Goal: Information Seeking & Learning: Learn about a topic

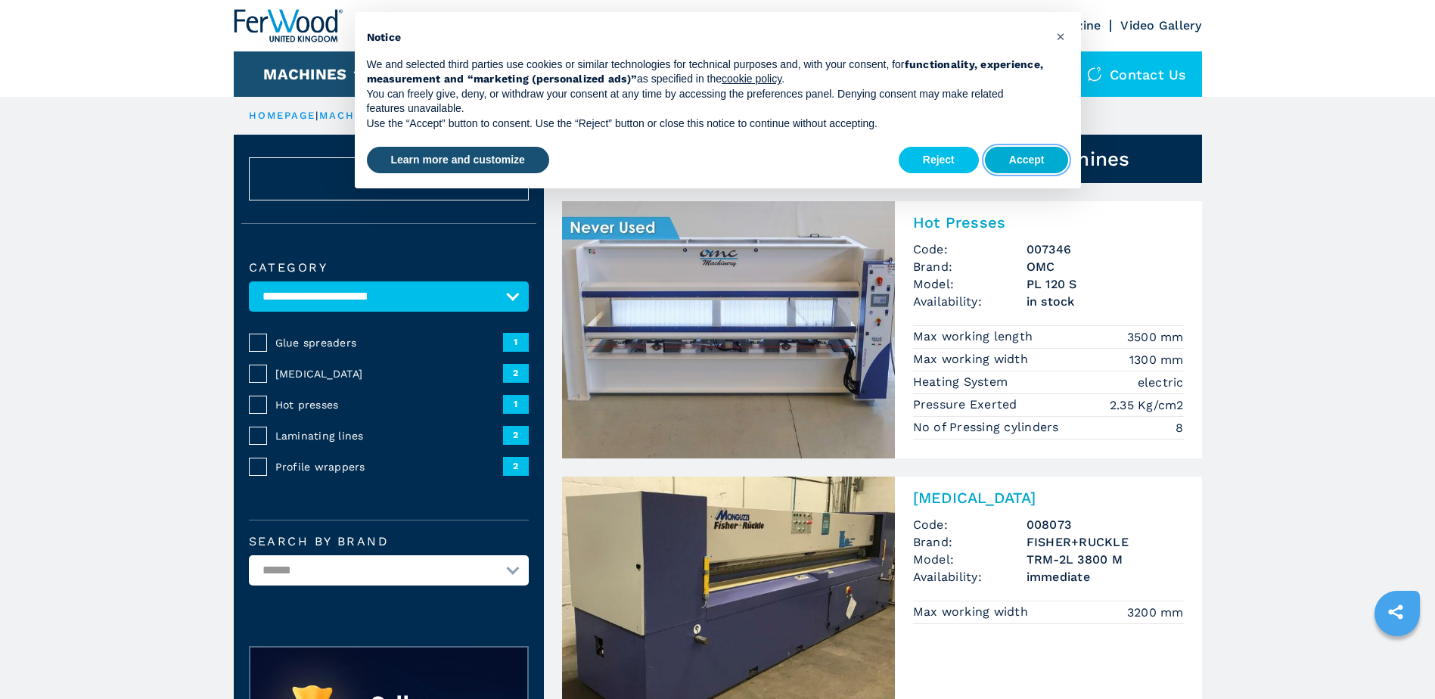
click at [1019, 169] on button "Accept" at bounding box center [1027, 160] width 84 height 27
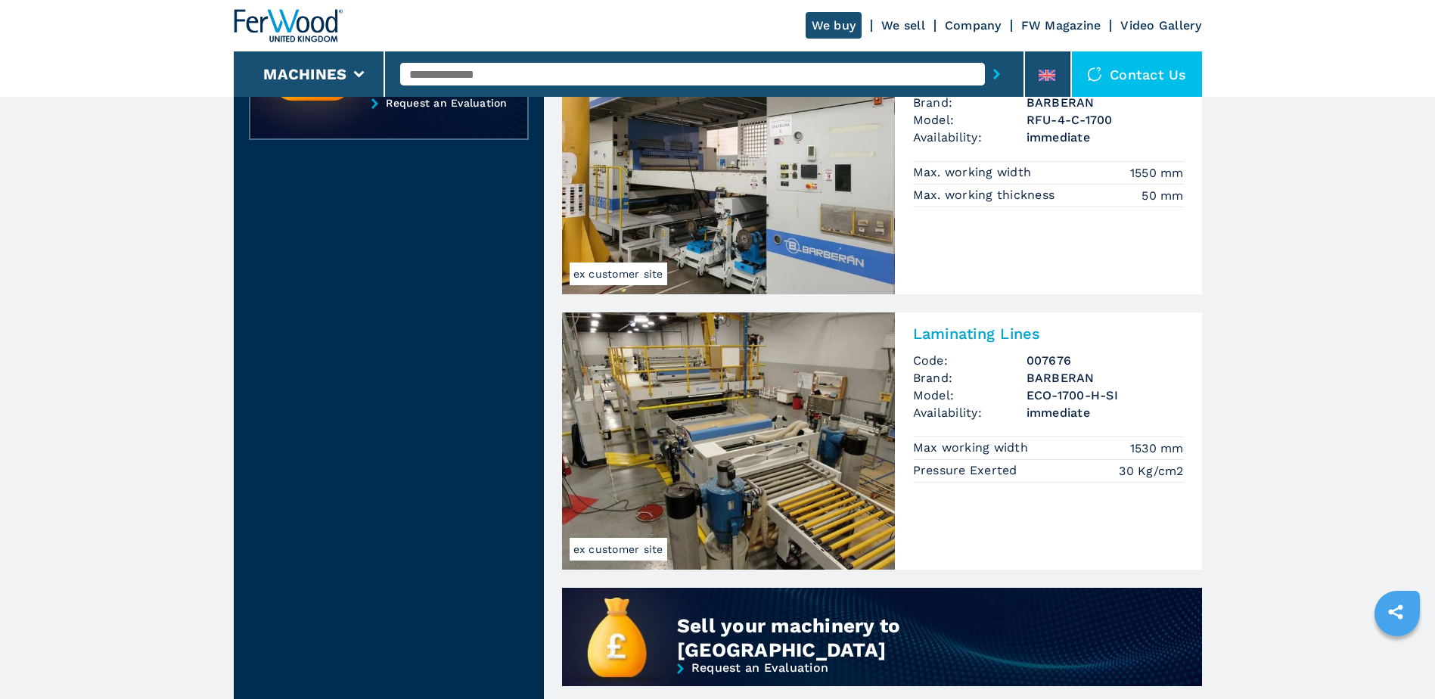
scroll to position [715, 0]
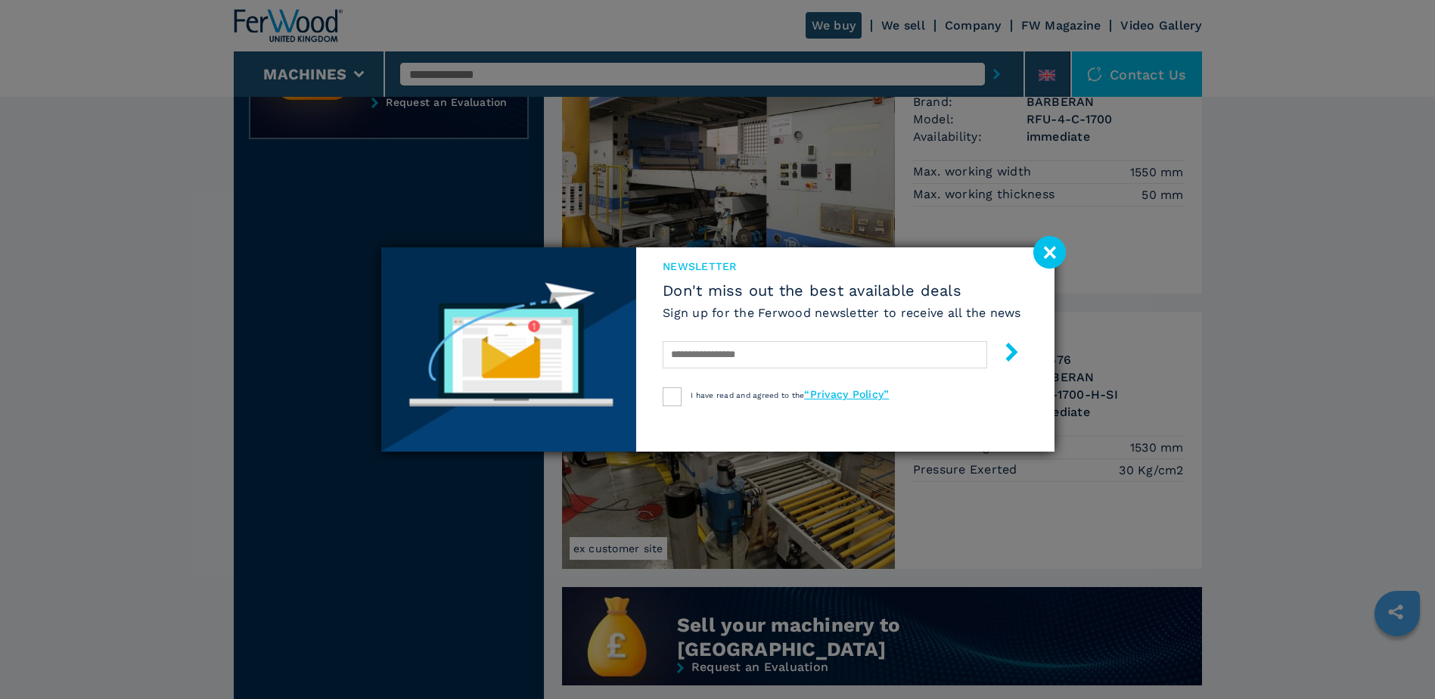
click at [1055, 256] on image at bounding box center [1049, 252] width 33 height 33
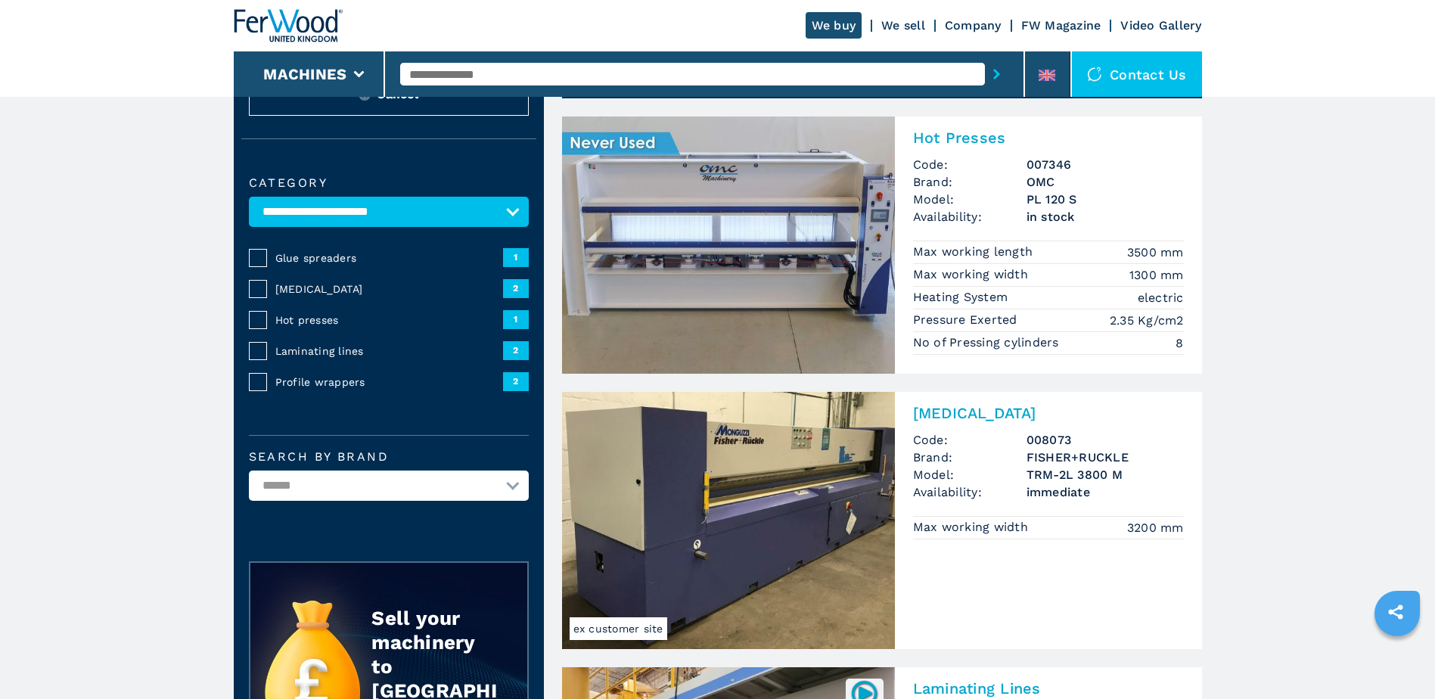
scroll to position [0, 0]
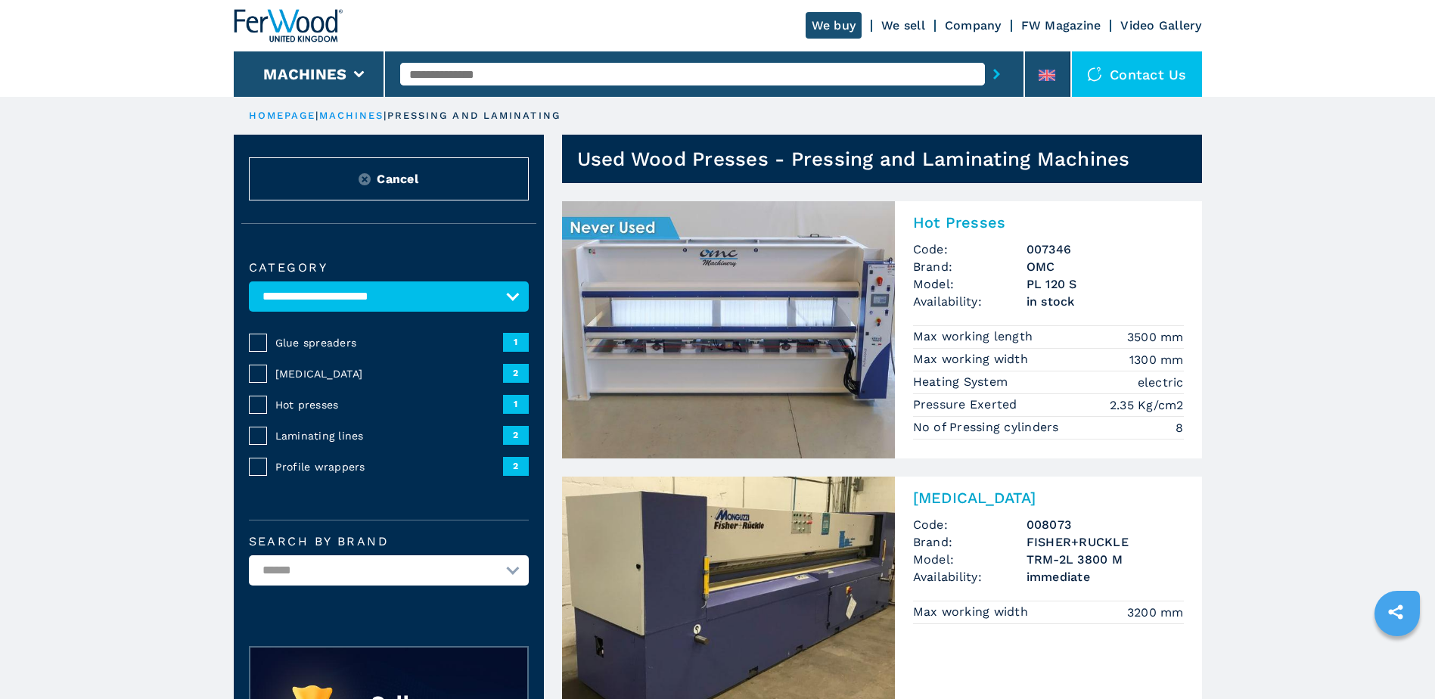
click at [845, 343] on img at bounding box center [728, 329] width 333 height 257
click at [982, 227] on h2 "Hot Presses" at bounding box center [1048, 222] width 271 height 18
click at [672, 259] on img at bounding box center [728, 329] width 333 height 257
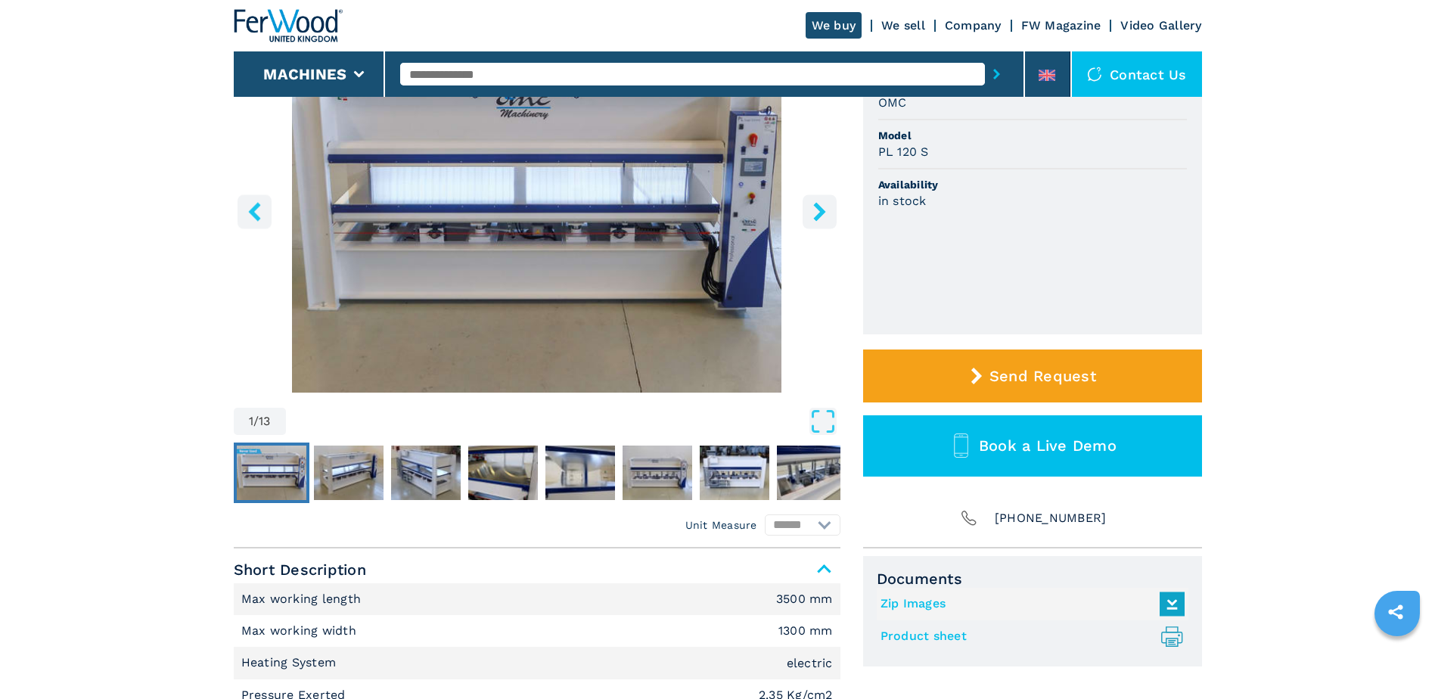
scroll to position [211, 0]
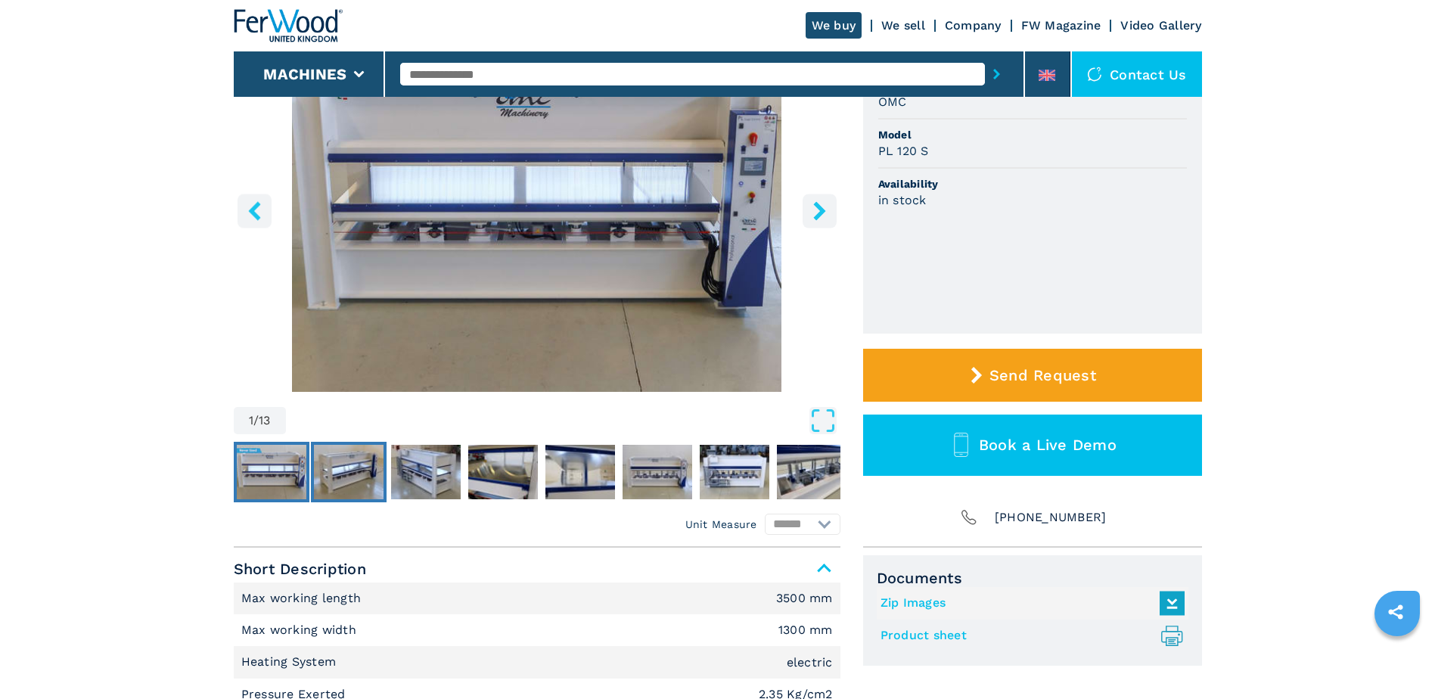
click at [350, 461] on img "Go to Slide 2" at bounding box center [349, 472] width 70 height 54
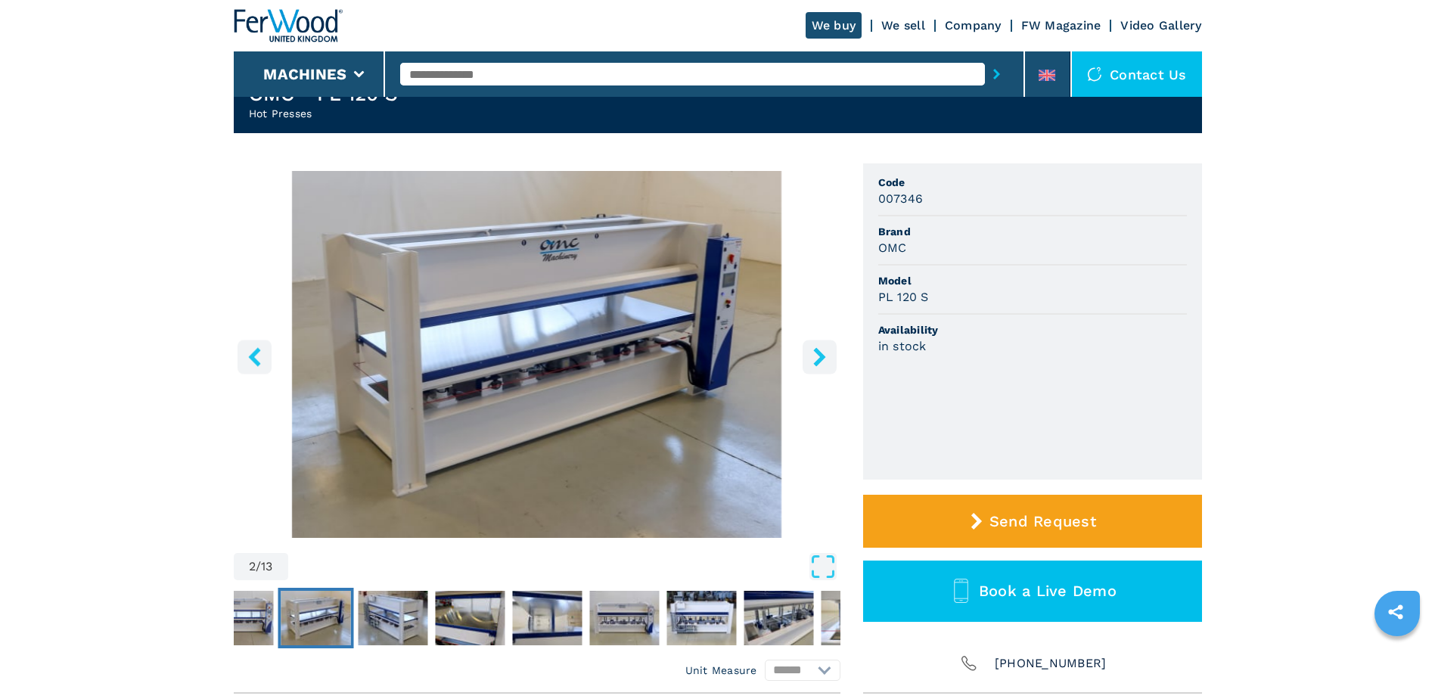
scroll to position [57, 0]
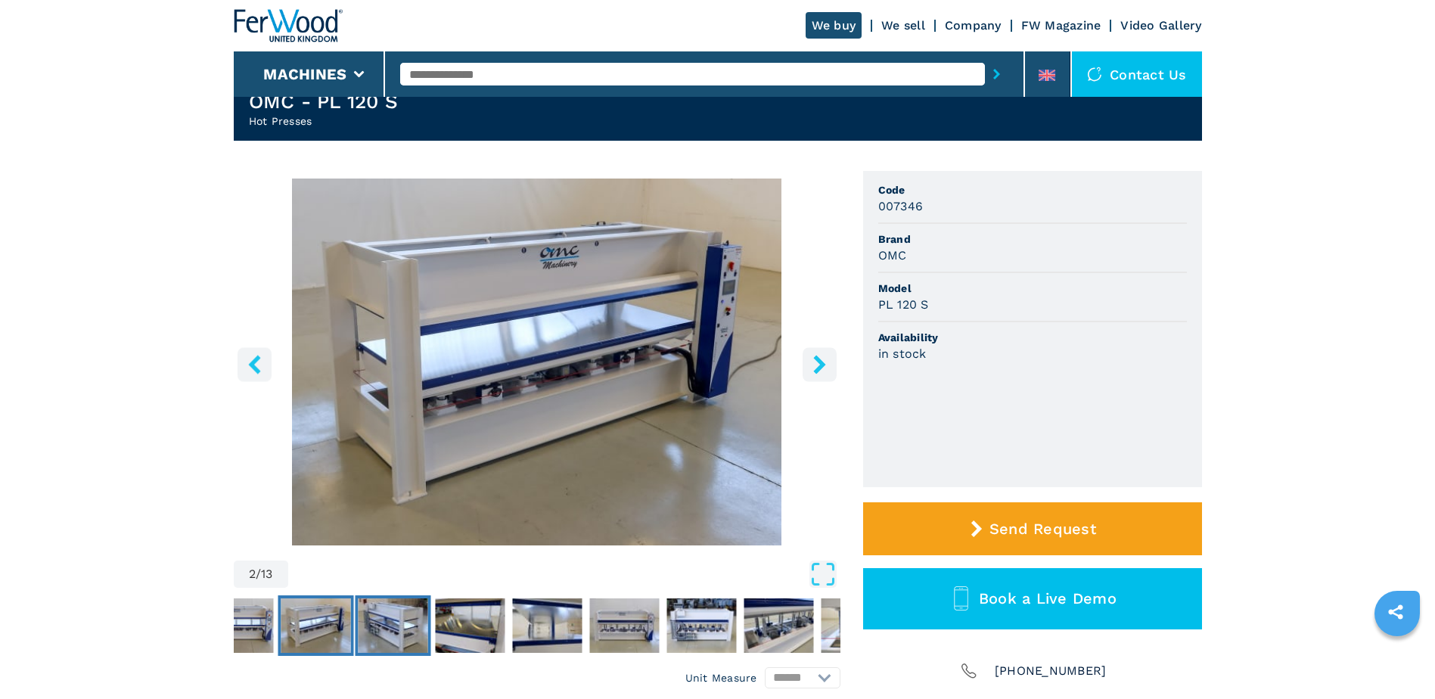
click at [411, 624] on img "Go to Slide 3" at bounding box center [393, 625] width 70 height 54
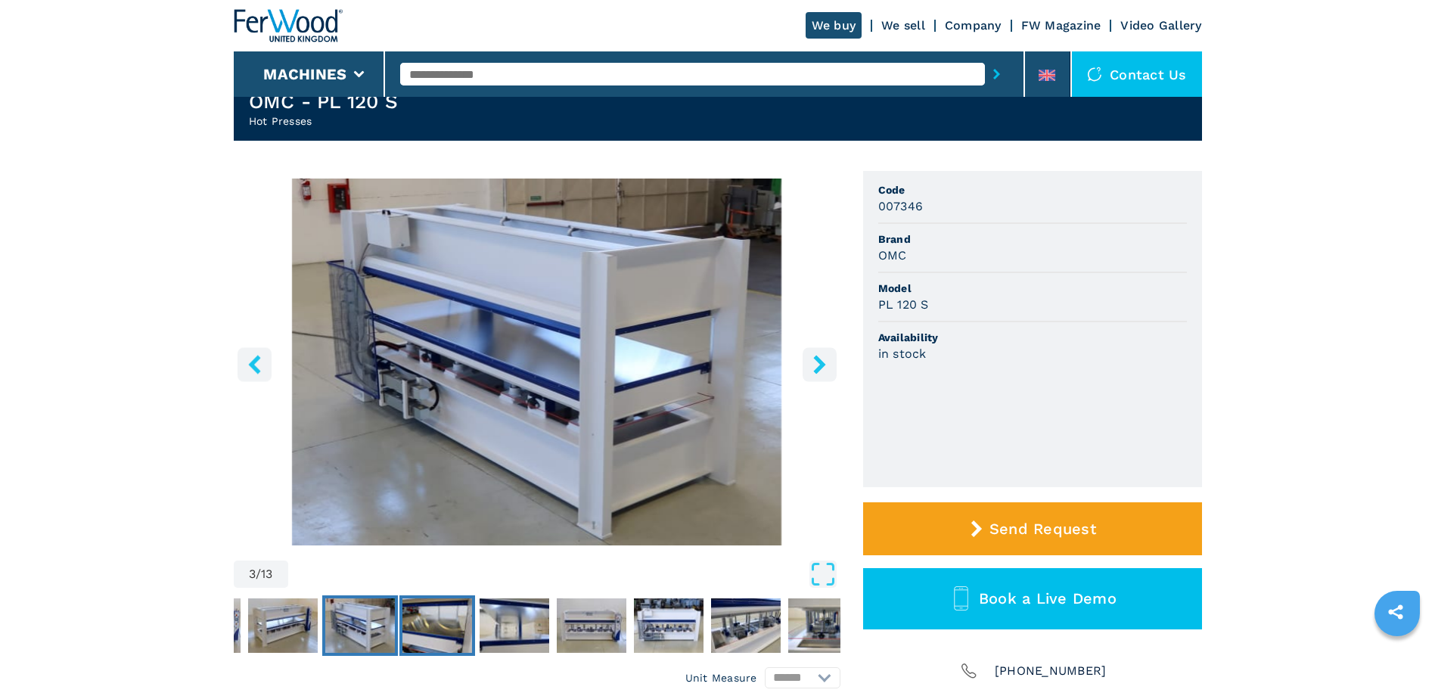
click at [441, 621] on img "Go to Slide 4" at bounding box center [437, 625] width 70 height 54
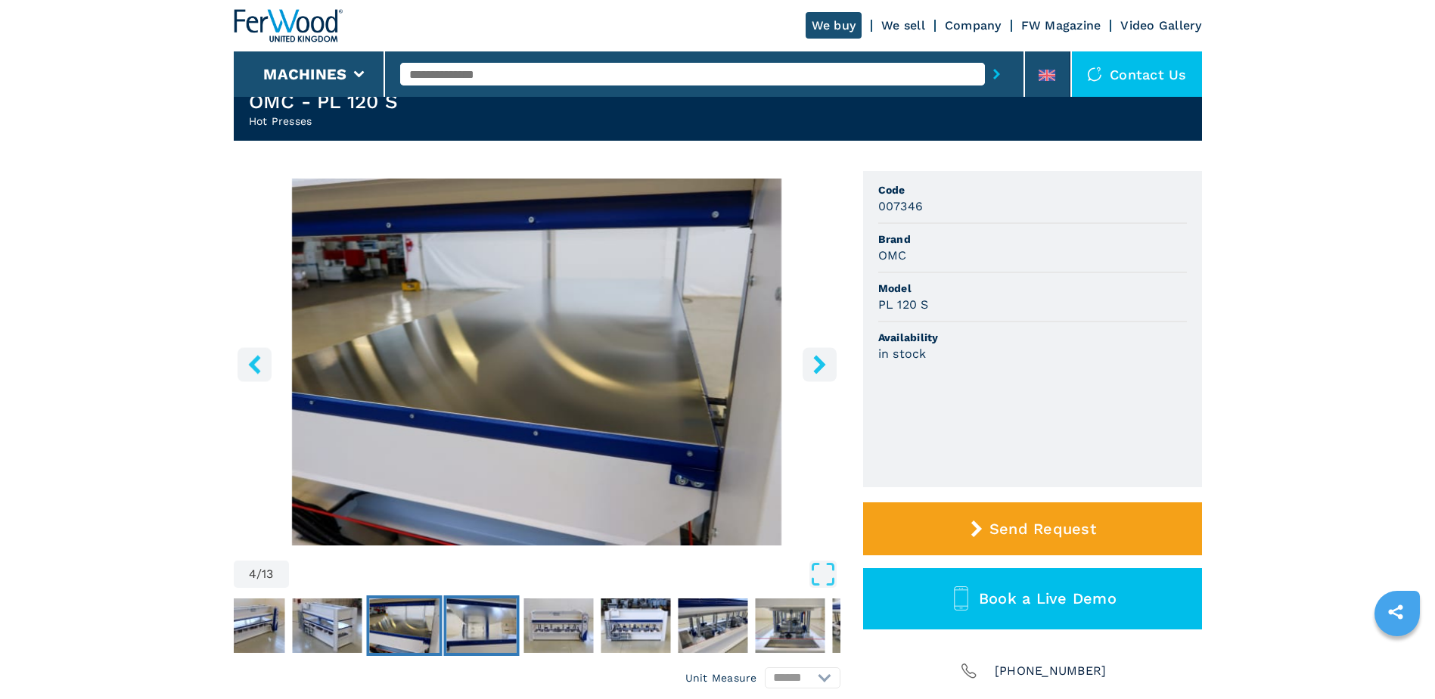
click at [486, 628] on img "Go to Slide 5" at bounding box center [481, 625] width 70 height 54
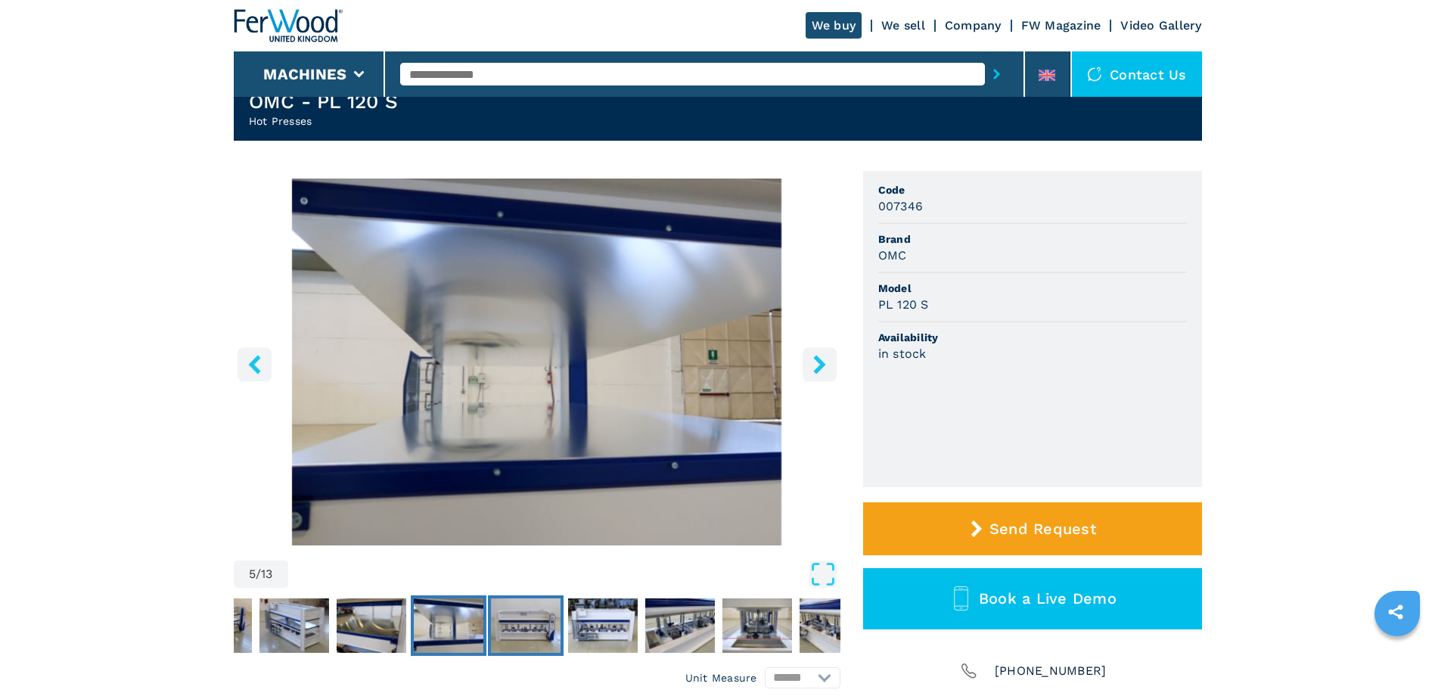
click at [554, 629] on img "Go to Slide 6" at bounding box center [526, 625] width 70 height 54
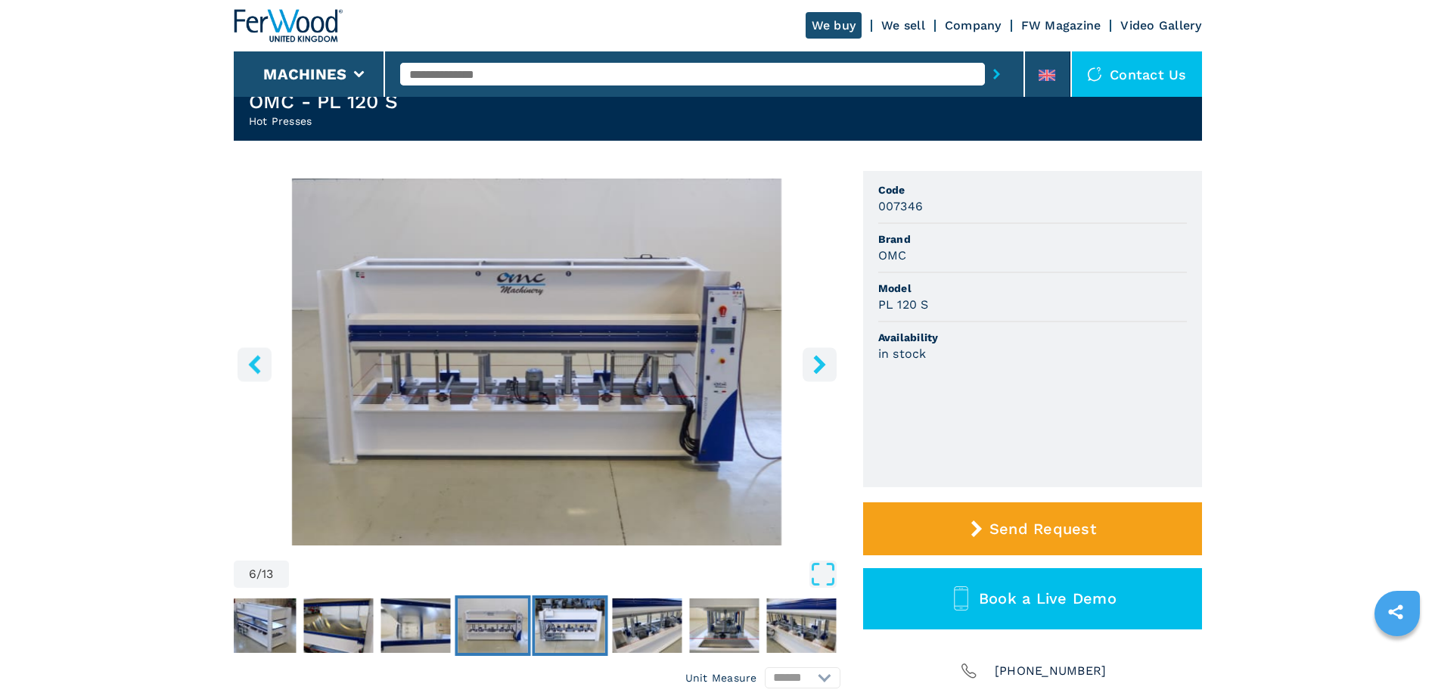
click at [568, 627] on img "Go to Slide 7" at bounding box center [570, 625] width 70 height 54
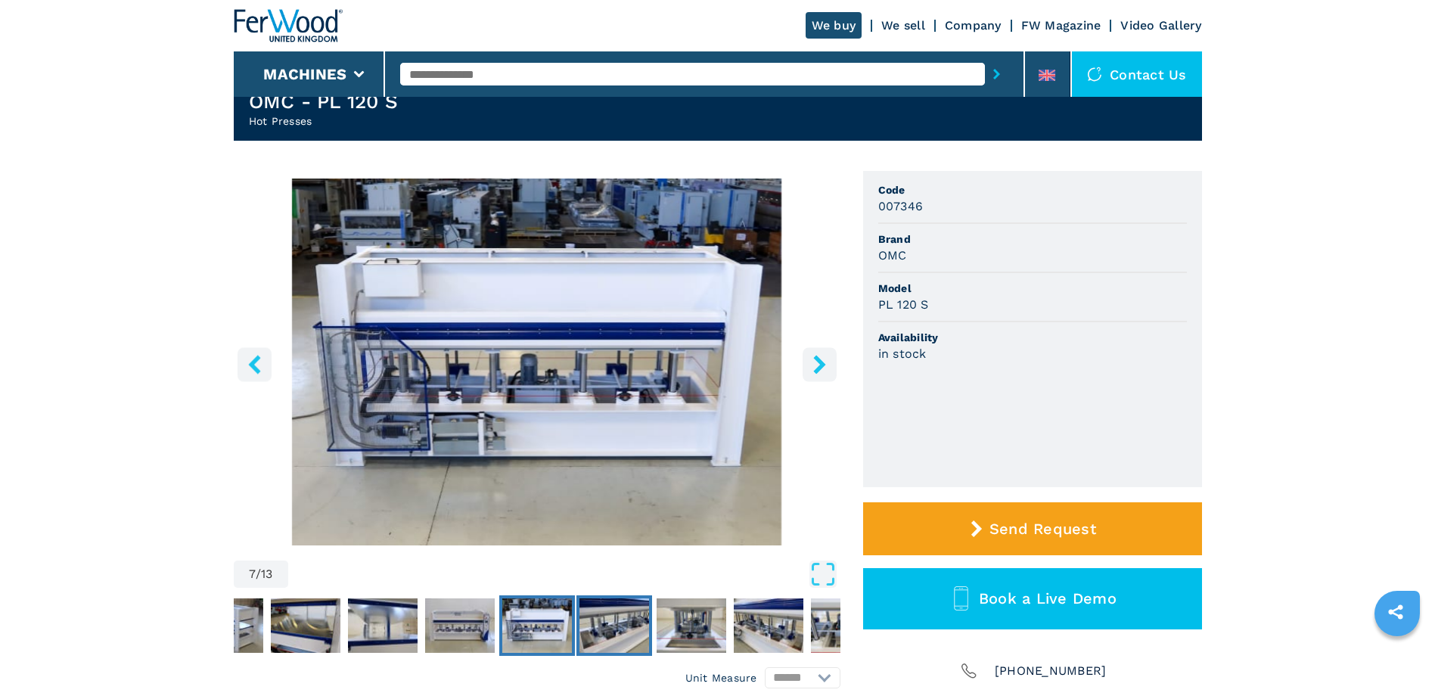
click at [622, 628] on img "Go to Slide 8" at bounding box center [614, 625] width 70 height 54
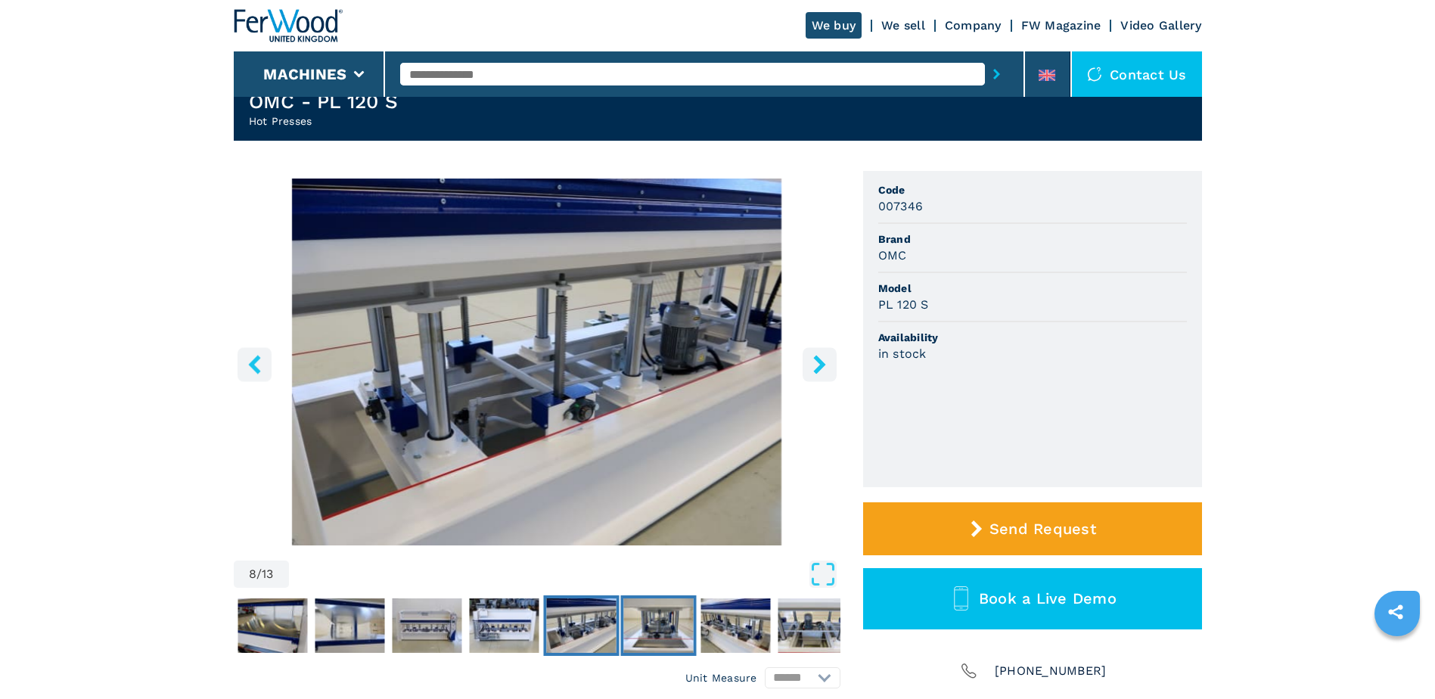
click at [646, 627] on img "Go to Slide 9" at bounding box center [658, 625] width 70 height 54
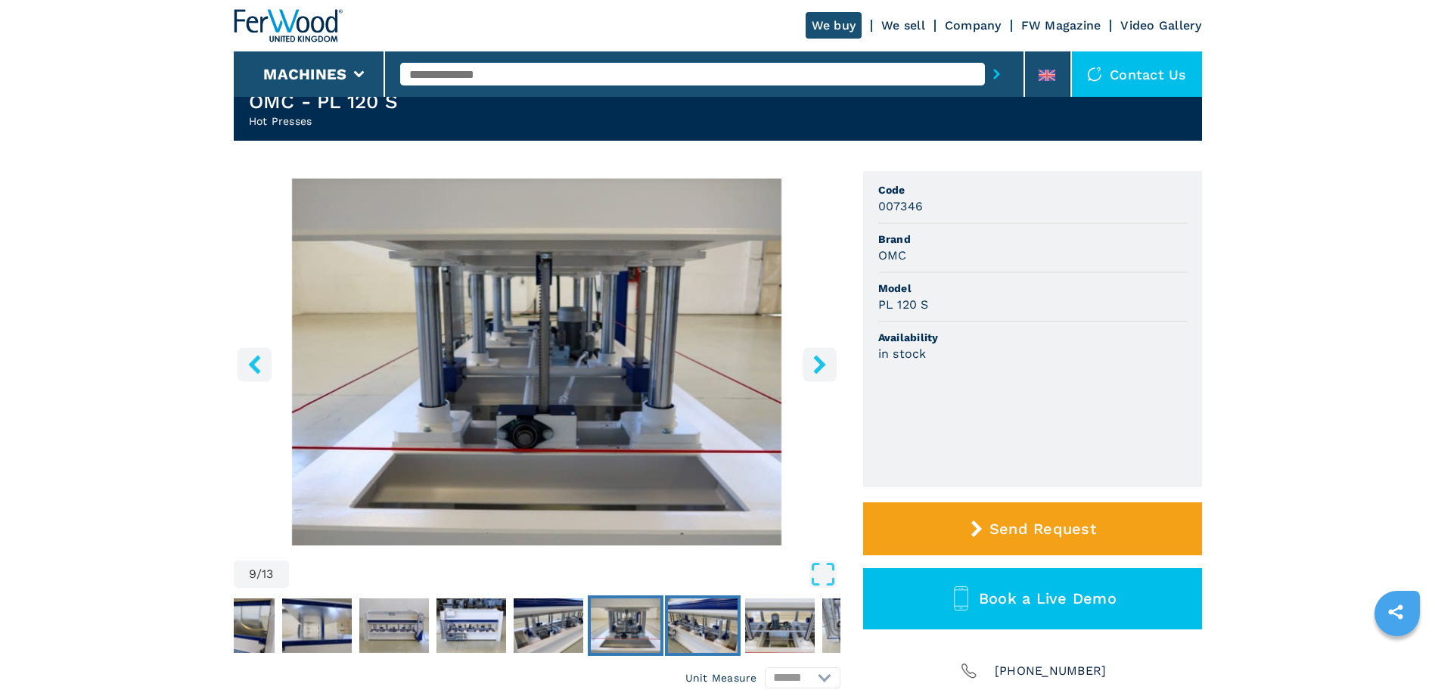
click at [700, 622] on img "Go to Slide 10" at bounding box center [703, 625] width 70 height 54
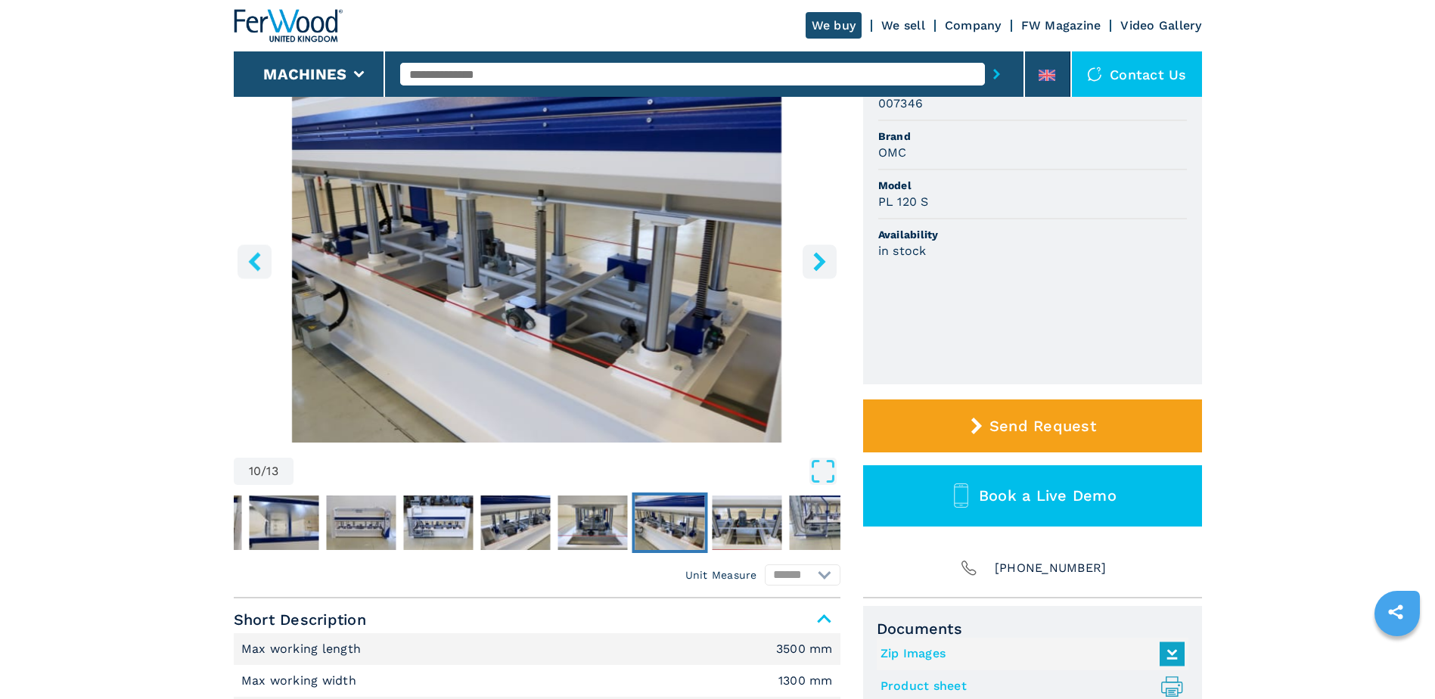
scroll to position [161, 0]
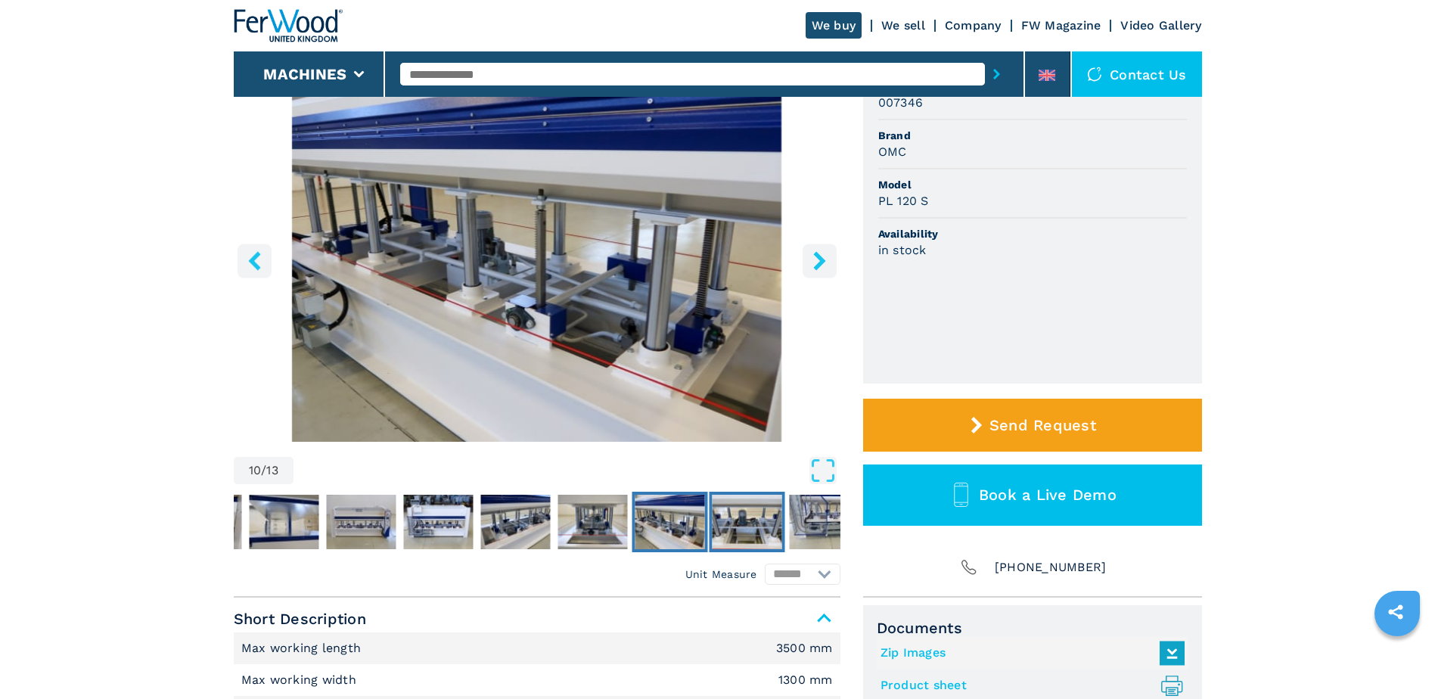
click at [771, 538] on img "Go to Slide 11" at bounding box center [747, 522] width 70 height 54
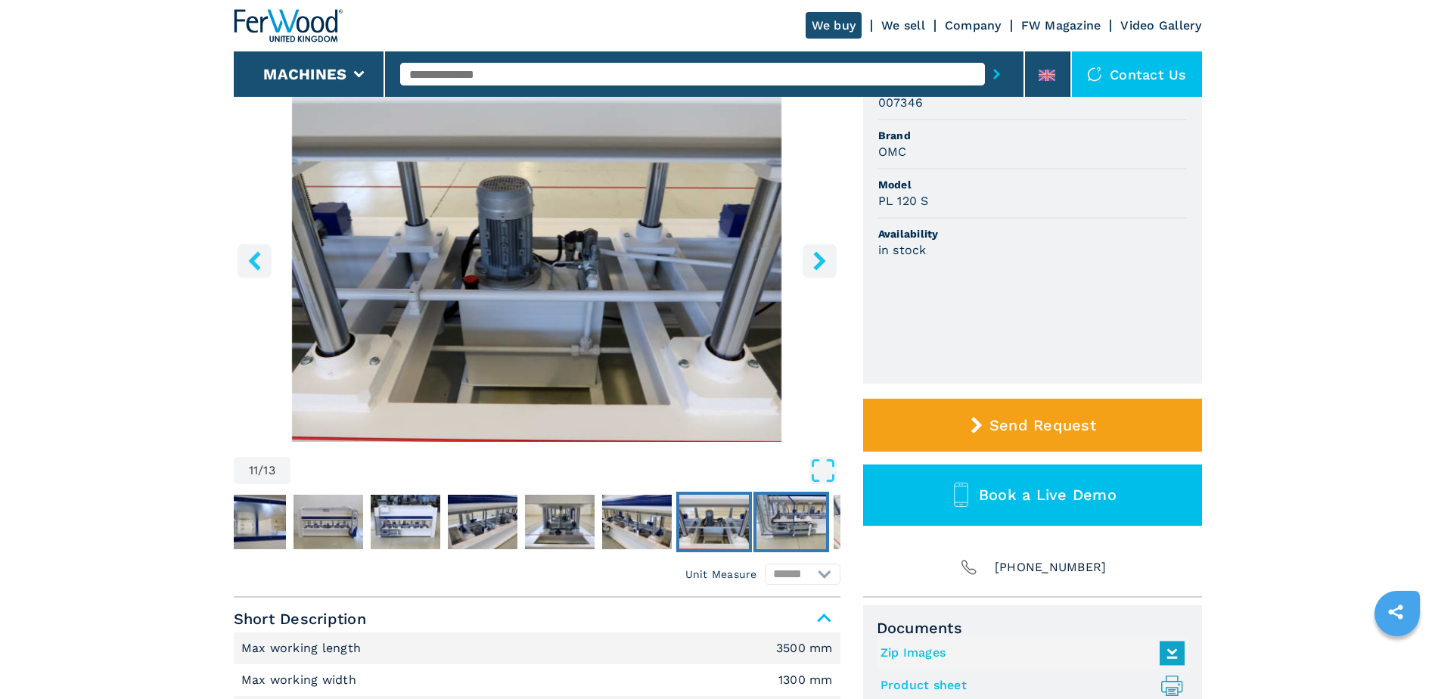
click at [812, 528] on img "Go to Slide 12" at bounding box center [791, 522] width 70 height 54
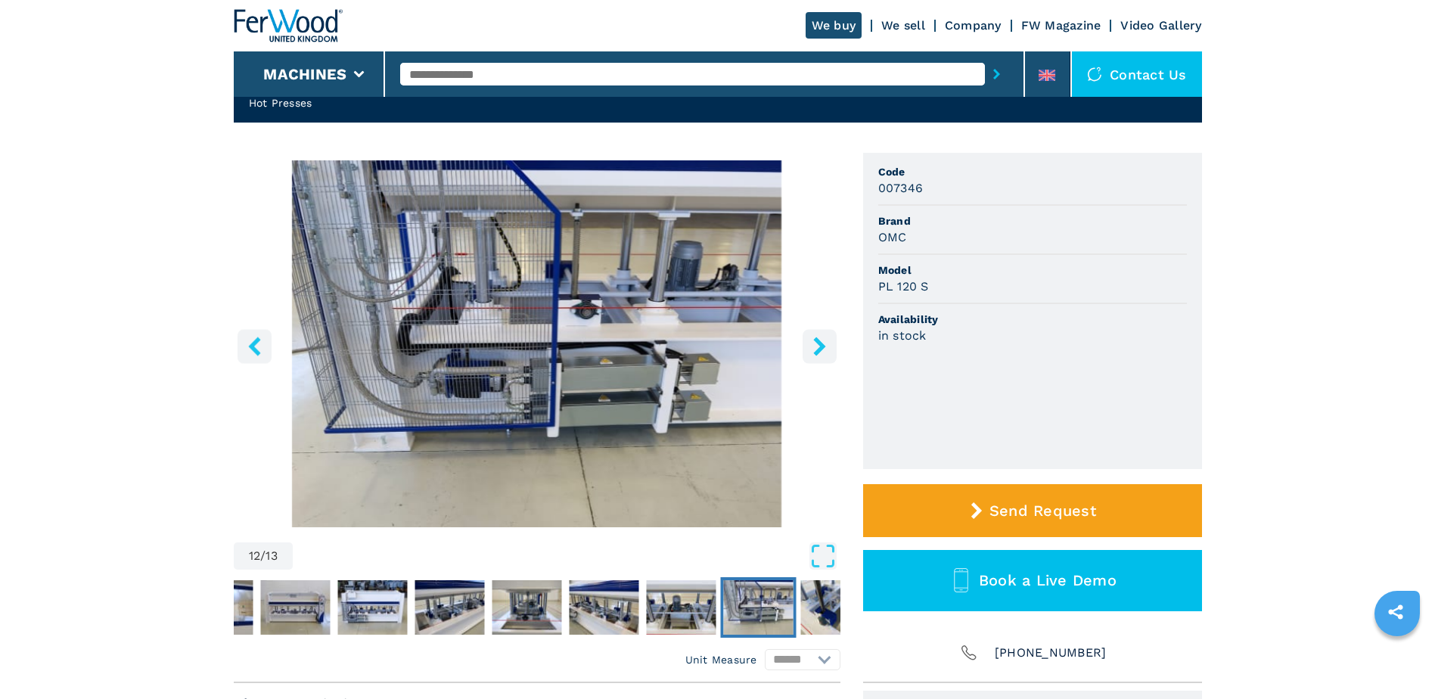
scroll to position [0, 0]
